Goal: Task Accomplishment & Management: Use online tool/utility

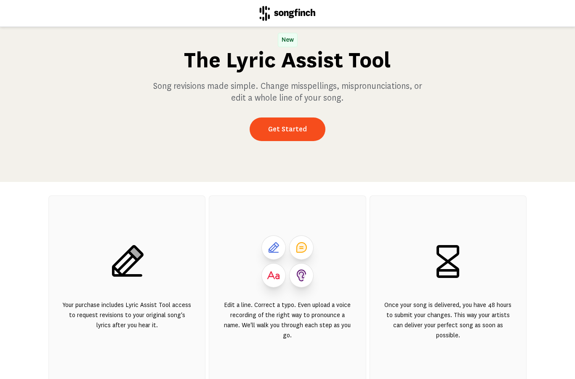
scroll to position [19, 0]
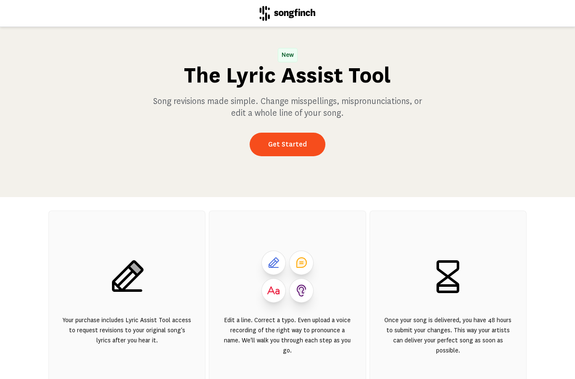
click at [281, 144] on link "Get Started" at bounding box center [288, 145] width 76 height 24
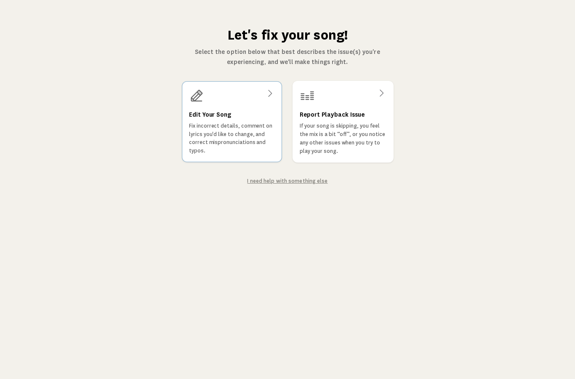
click at [270, 99] on div at bounding box center [232, 95] width 86 height 15
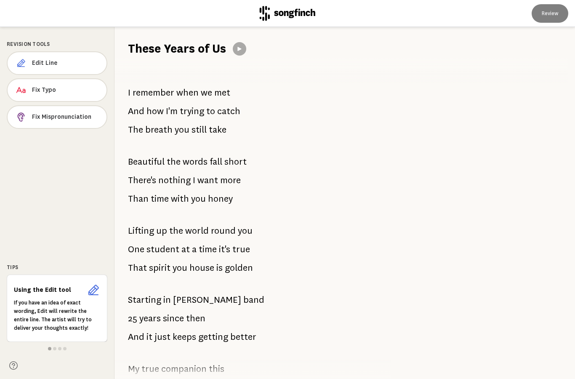
click at [47, 114] on span "Fix Mispronunciation" at bounding box center [66, 117] width 68 height 8
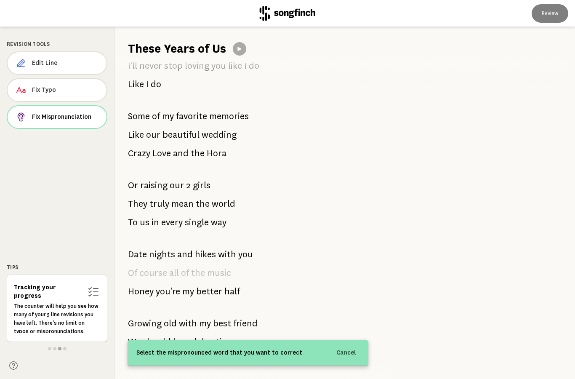
scroll to position [964, 0]
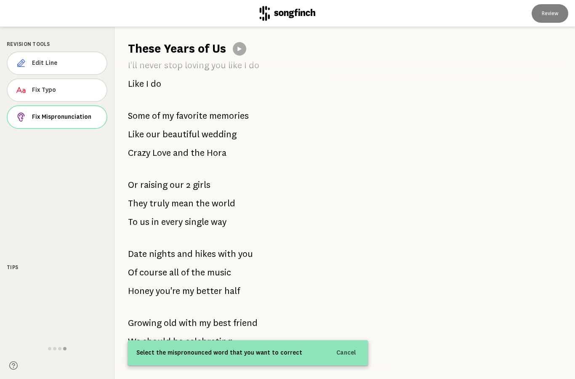
click at [211, 150] on span "Hora" at bounding box center [217, 152] width 20 height 17
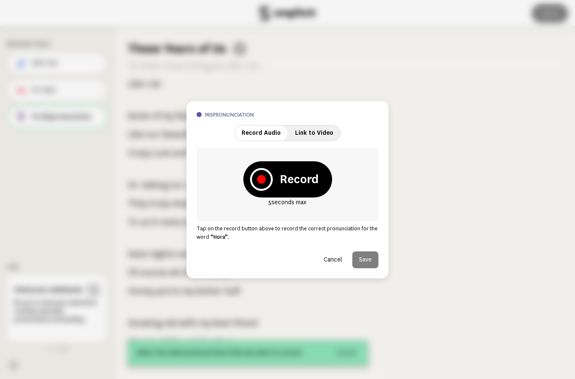
click at [284, 181] on strong "Record" at bounding box center [299, 179] width 39 height 17
click at [259, 177] on icon at bounding box center [261, 179] width 9 height 9
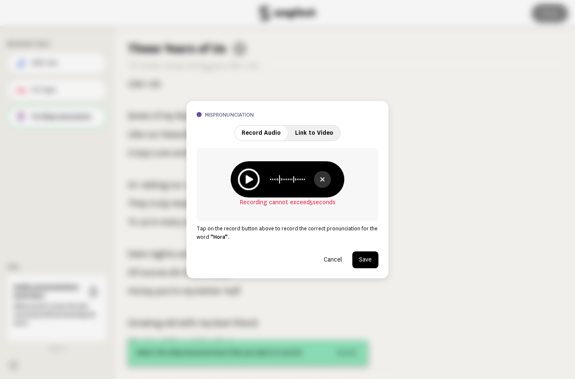
click at [249, 173] on icon at bounding box center [249, 179] width 22 height 22
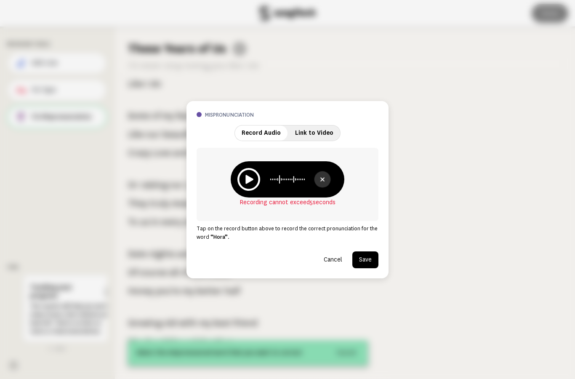
click at [321, 176] on icon at bounding box center [322, 179] width 10 height 10
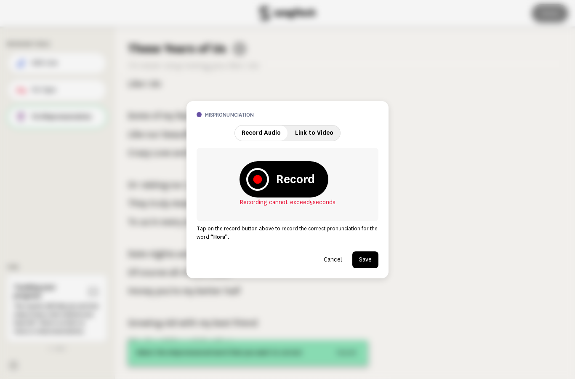
click at [256, 177] on icon at bounding box center [257, 179] width 9 height 9
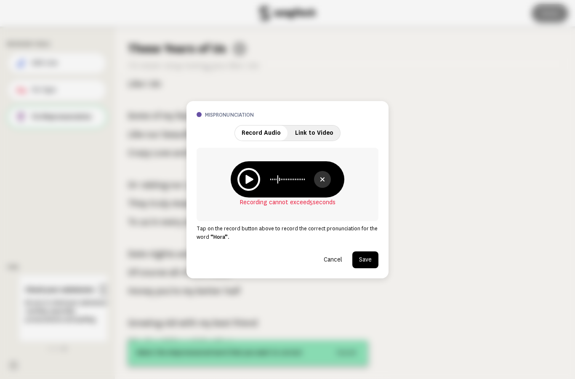
click at [244, 179] on icon at bounding box center [248, 179] width 23 height 23
click at [324, 177] on icon at bounding box center [322, 179] width 10 height 10
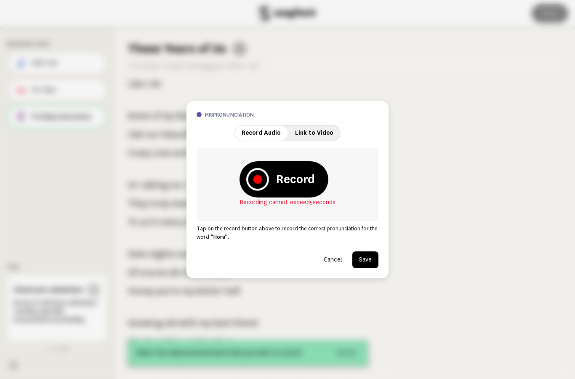
click at [253, 174] on icon at bounding box center [257, 179] width 23 height 23
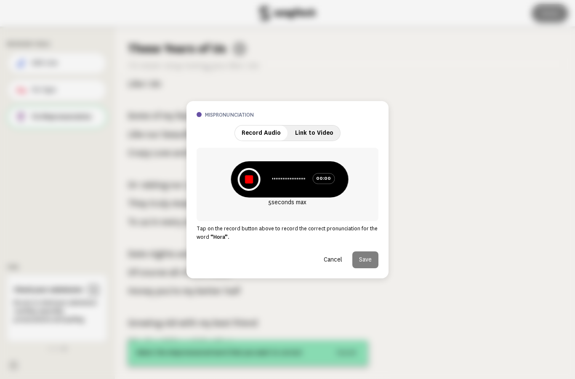
click at [259, 178] on icon at bounding box center [248, 179] width 23 height 23
click at [323, 173] on button at bounding box center [322, 179] width 17 height 17
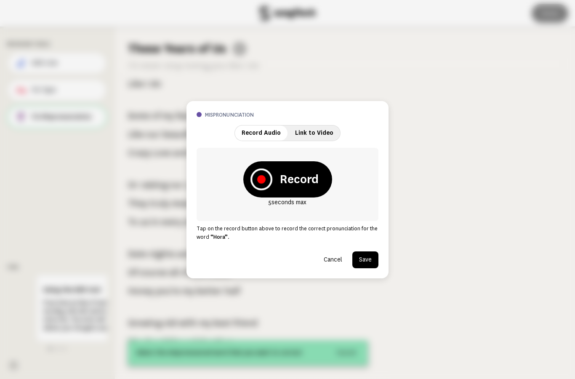
click at [258, 174] on icon at bounding box center [261, 179] width 22 height 22
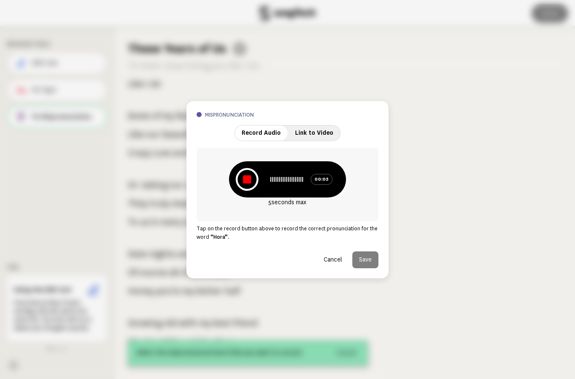
click at [248, 175] on icon at bounding box center [247, 179] width 23 height 23
click at [249, 179] on icon at bounding box center [249, 179] width 8 height 9
click at [366, 258] on button "Save" at bounding box center [365, 259] width 26 height 17
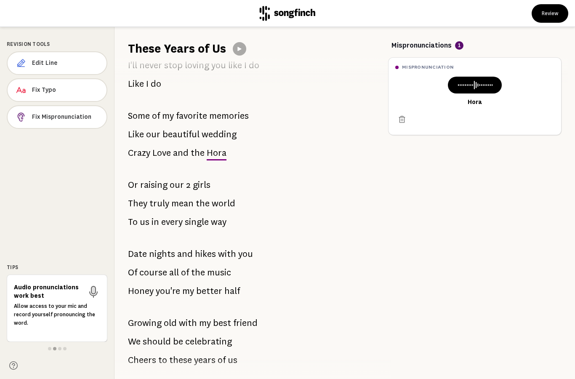
click at [550, 11] on button "Review" at bounding box center [550, 13] width 37 height 19
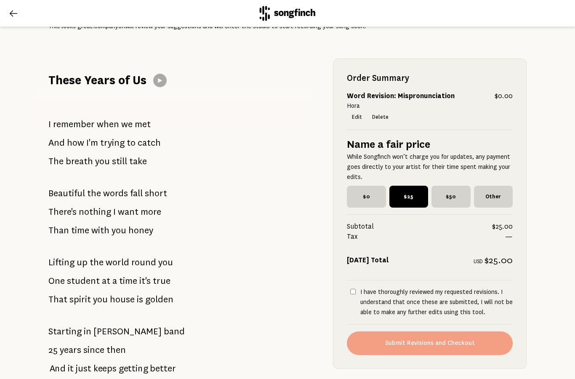
scroll to position [64, 0]
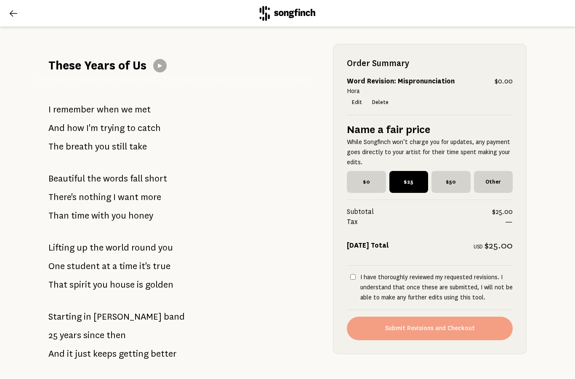
click at [337, 273] on div "Order Summary Word Revision: Mispronunciation $0.00 Hora Edit Delete Name a fai…" at bounding box center [430, 199] width 194 height 310
click at [353, 274] on input "I have thoroughly reviewed my requested revisions. I understand that once these…" at bounding box center [352, 276] width 5 height 5
checkbox input "true"
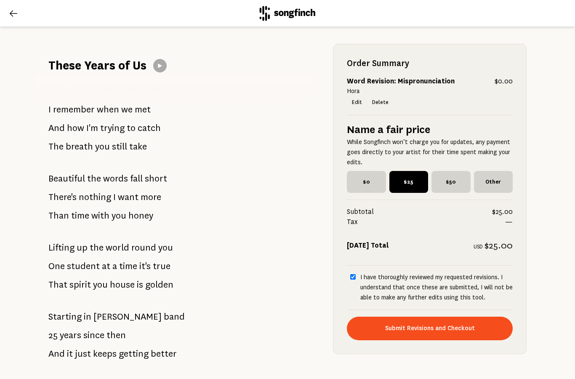
click at [485, 329] on button "Submit Revisions and Checkout" at bounding box center [430, 329] width 166 height 24
